Goal: Transaction & Acquisition: Purchase product/service

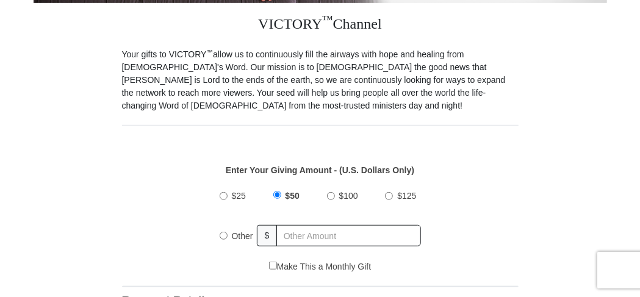
scroll to position [254, 0]
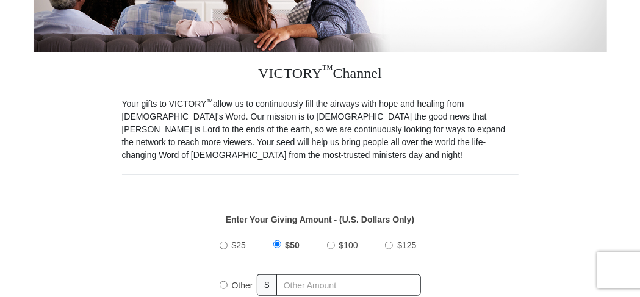
click at [221, 281] on input "Other" at bounding box center [223, 285] width 8 height 8
radio input "true"
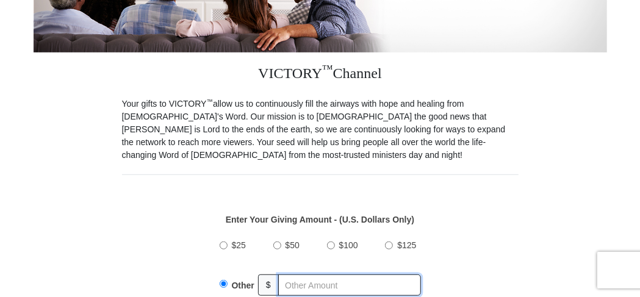
click at [314, 275] on input "text" at bounding box center [349, 284] width 143 height 21
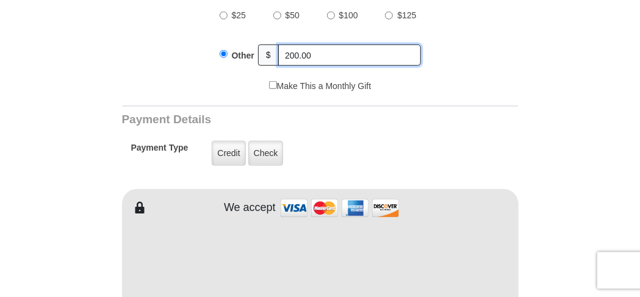
scroll to position [507, 0]
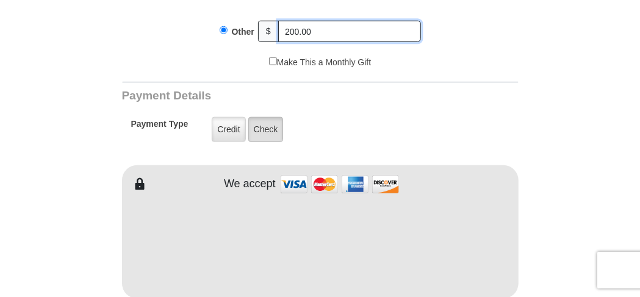
type input "200.00"
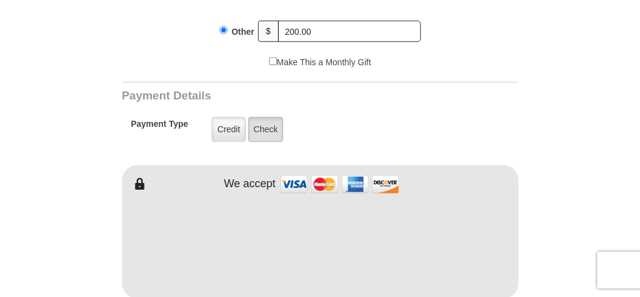
click at [269, 121] on label "Check" at bounding box center [265, 129] width 35 height 25
click at [0, 0] on input "Check" at bounding box center [0, 0] width 0 height 0
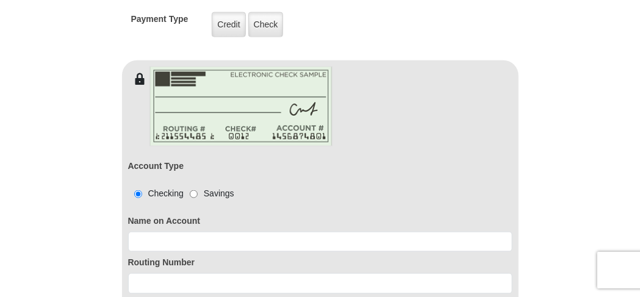
scroll to position [634, 0]
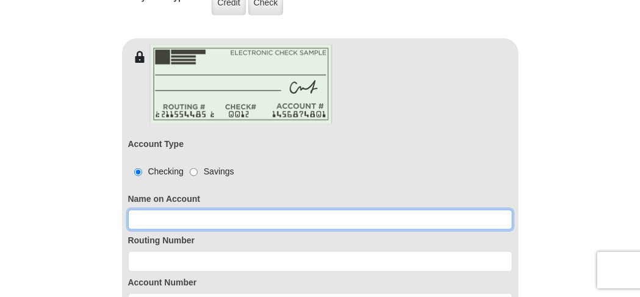
click at [243, 210] on input at bounding box center [320, 220] width 384 height 21
type input "[PERSON_NAME]"
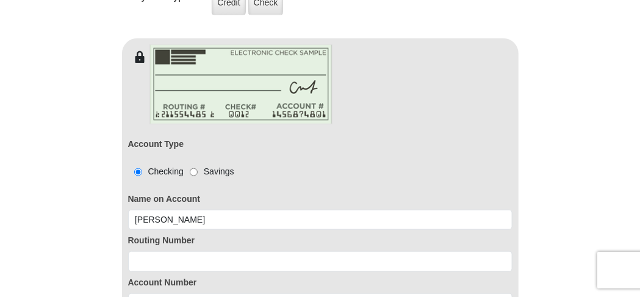
type input "[PERSON_NAME]"
type input "heck"
type input "[EMAIL_ADDRESS][DOMAIN_NAME]"
type input "74281hwy25"
type input "[PERSON_NAME]"
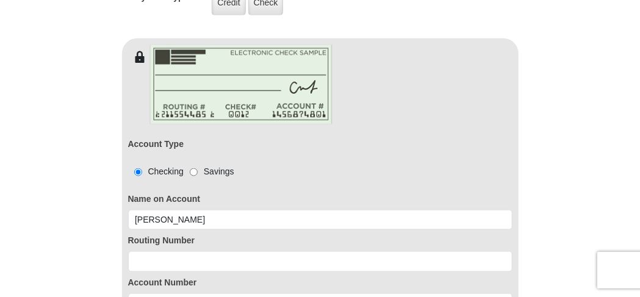
select select "LA"
type input "70435"
type input "9854005884"
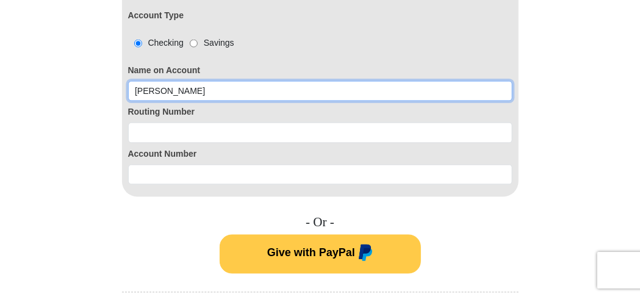
scroll to position [697, 0]
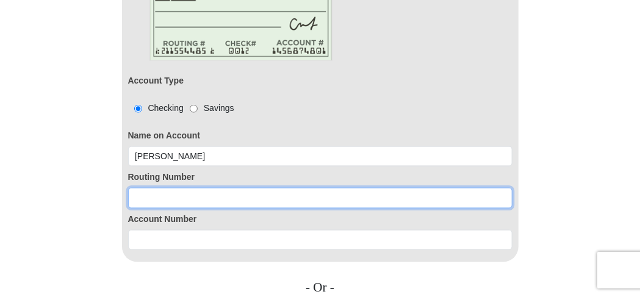
click at [152, 188] on input at bounding box center [320, 198] width 384 height 21
type input "065404"
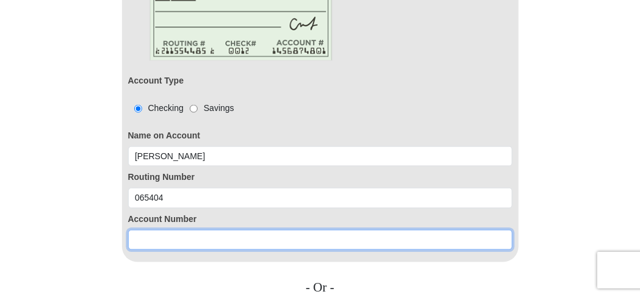
click at [143, 230] on input at bounding box center [320, 240] width 384 height 21
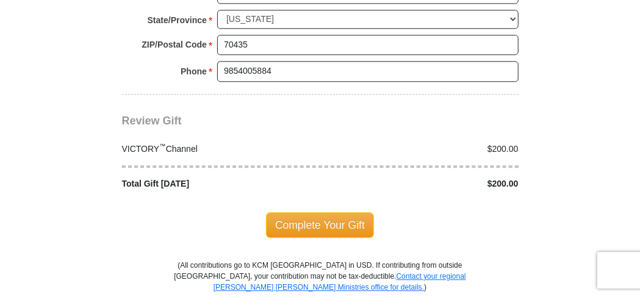
scroll to position [1332, 0]
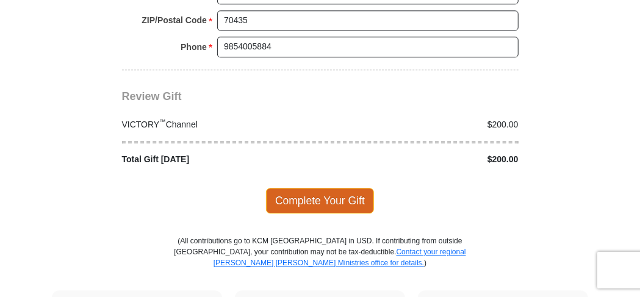
type input "1857339"
click at [314, 188] on span "Complete Your Gift" at bounding box center [320, 201] width 108 height 26
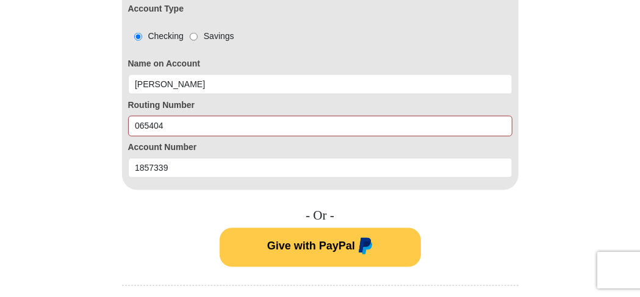
scroll to position [755, 0]
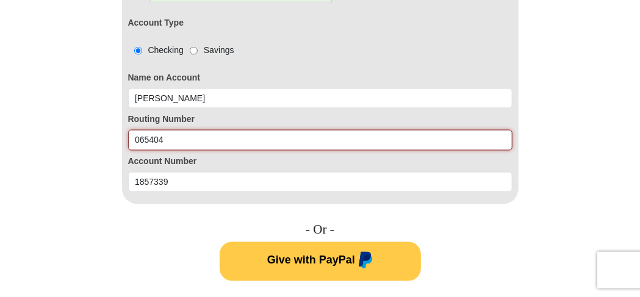
click at [177, 130] on input "065404" at bounding box center [320, 140] width 384 height 21
type input "065404544"
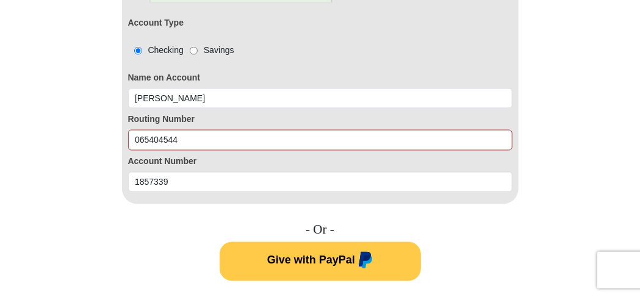
click at [566, 145] on form "VICTORY Channel Online Giving VICTORY Channel is a worldwide, on-air television…" at bounding box center [320, 83] width 573 height 1597
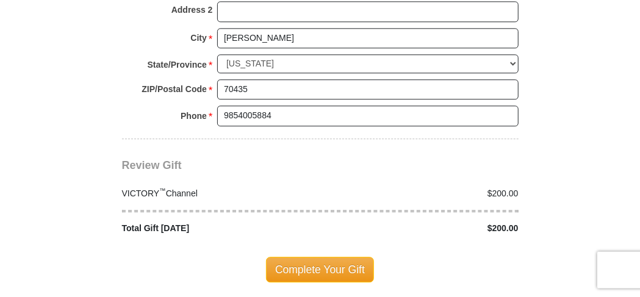
scroll to position [1263, 0]
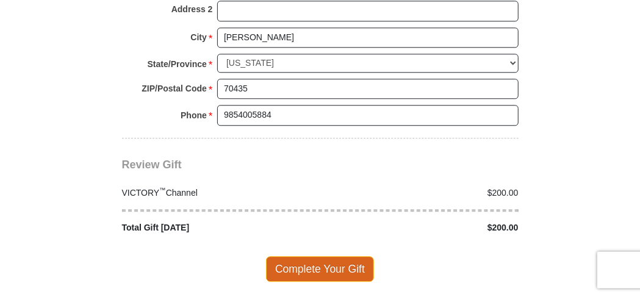
click at [334, 257] on span "Complete Your Gift" at bounding box center [320, 270] width 108 height 26
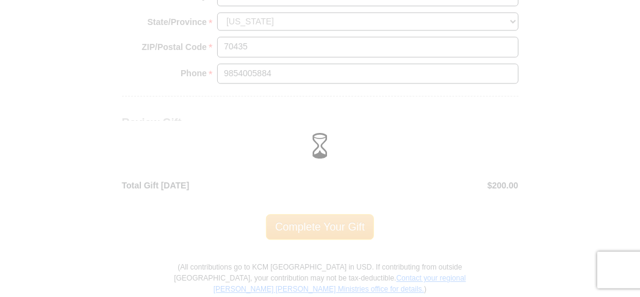
scroll to position [1221, 0]
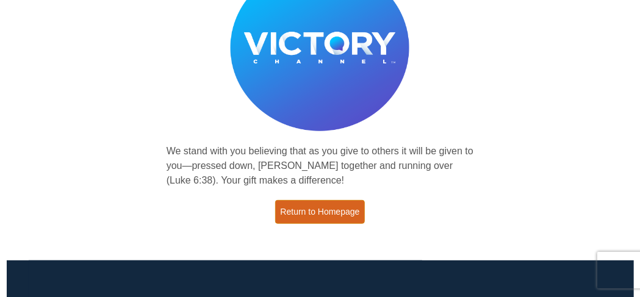
scroll to position [127, 0]
click at [323, 212] on link "Return to Homepage" at bounding box center [320, 212] width 90 height 24
